Goal: Task Accomplishment & Management: Manage account settings

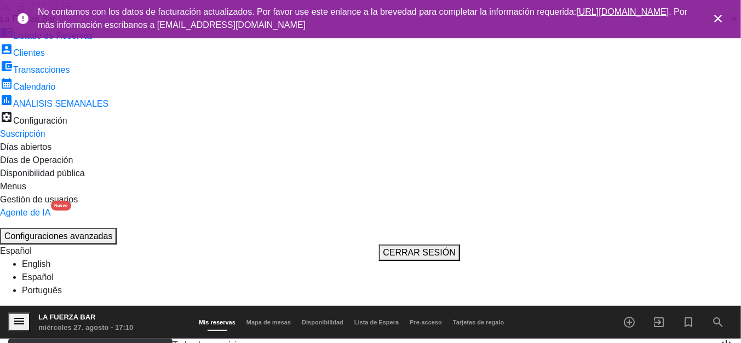
drag, startPoint x: 39, startPoint y: 33, endPoint x: 45, endPoint y: 39, distance: 7.7
click at [40, 34] on span "No contamos con los datos de facturación actualizados. Por favor use este enlan…" at bounding box center [370, 18] width 665 height 37
click at [725, 16] on span "close" at bounding box center [718, 19] width 30 height 30
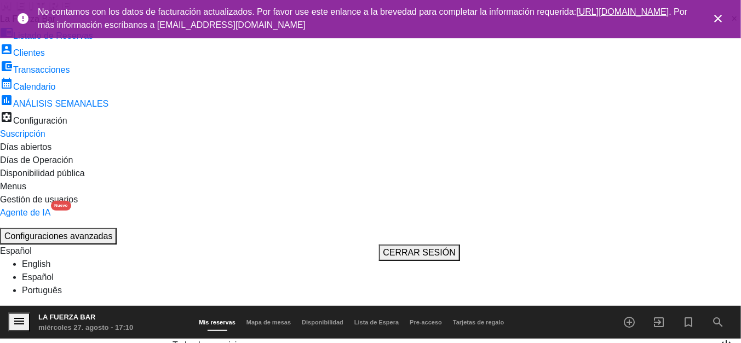
click at [720, 17] on icon "close" at bounding box center [717, 18] width 13 height 13
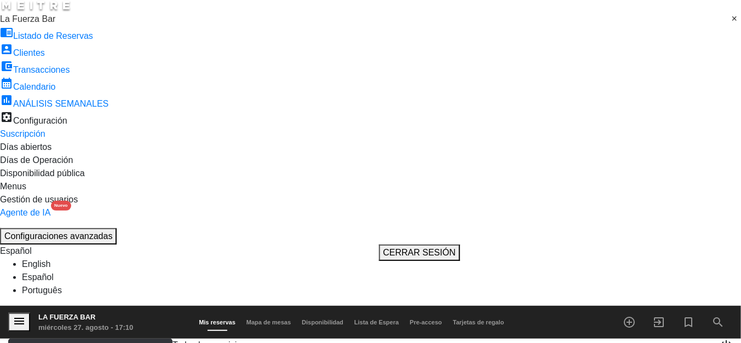
type input "mié. 27 ago."
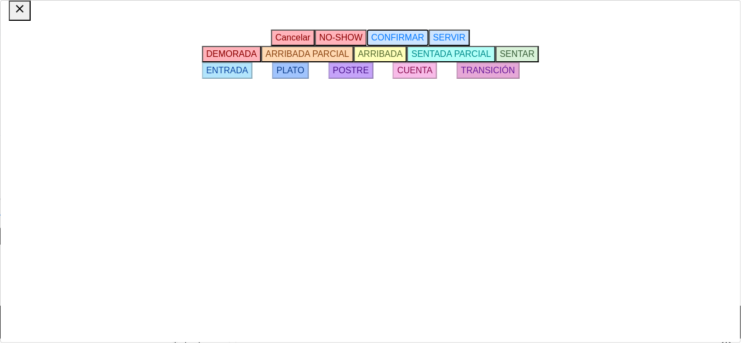
click at [424, 42] on span "CONFIRMAR" at bounding box center [397, 37] width 53 height 9
